Goal: Information Seeking & Learning: Learn about a topic

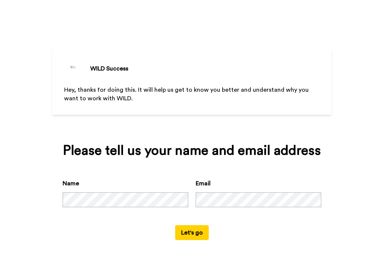
click at [198, 231] on button "Let's go" at bounding box center [192, 232] width 34 height 15
